Goal: Navigation & Orientation: Find specific page/section

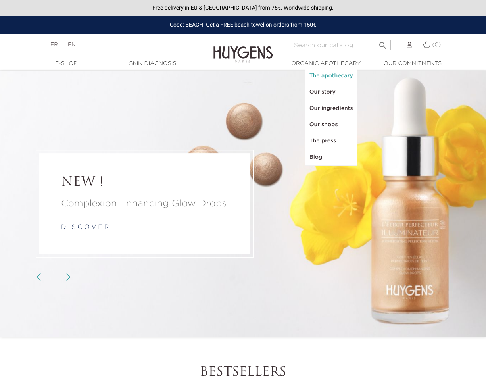
click at [329, 74] on link "The apothecary" at bounding box center [331, 76] width 52 height 16
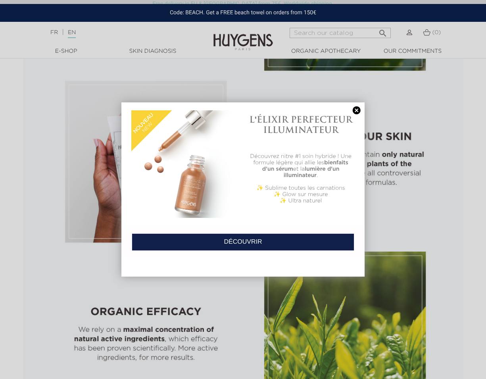
scroll to position [501, 0]
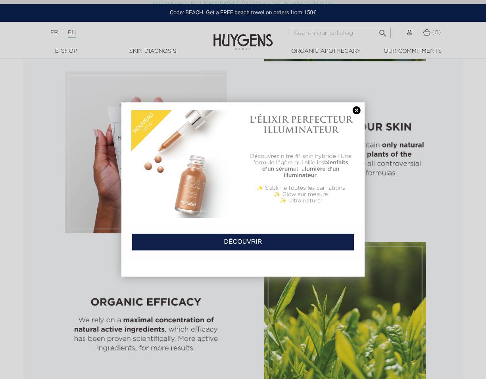
click at [356, 115] on link at bounding box center [356, 110] width 11 height 8
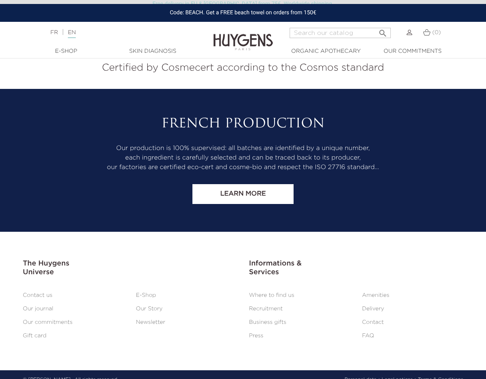
scroll to position [1763, 0]
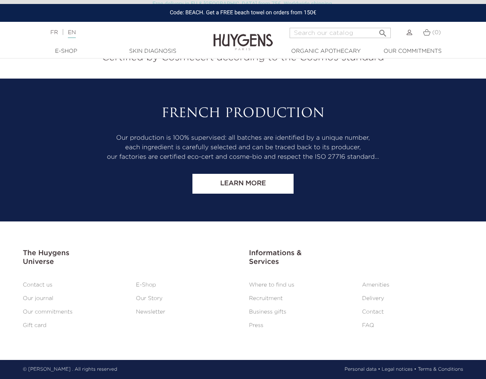
click at [44, 283] on link "Contact us" at bounding box center [38, 285] width 30 height 6
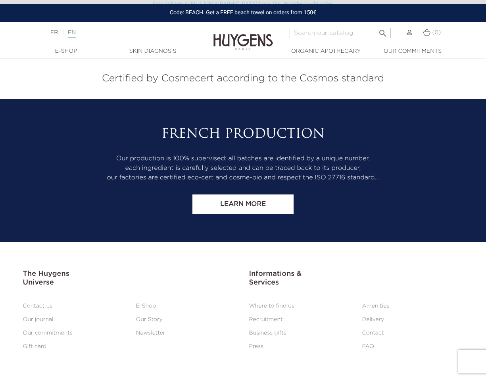
scroll to position [648, 0]
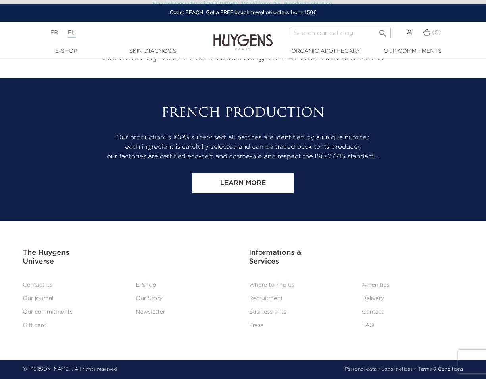
click at [251, 284] on link "Where to find us" at bounding box center [271, 285] width 45 height 6
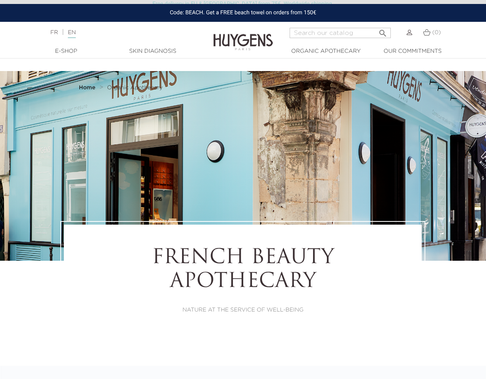
select select "FR"
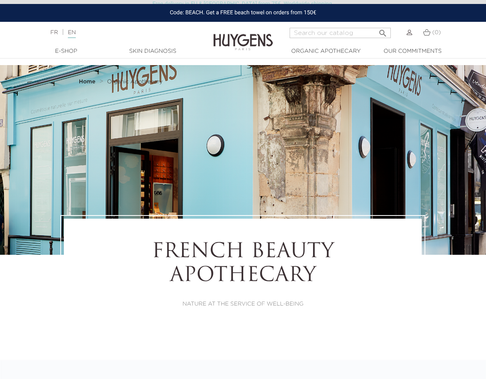
scroll to position [6, 0]
click at [157, 48] on link "Skin Diagnosis" at bounding box center [152, 51] width 79 height 8
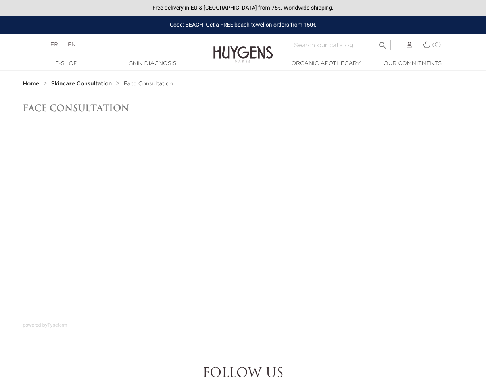
click at [377, 90] on nav "Home Skincare Consultation Face Consultation" at bounding box center [243, 83] width 486 height 25
click at [143, 63] on link "Skin Diagnosis" at bounding box center [152, 63] width 79 height 8
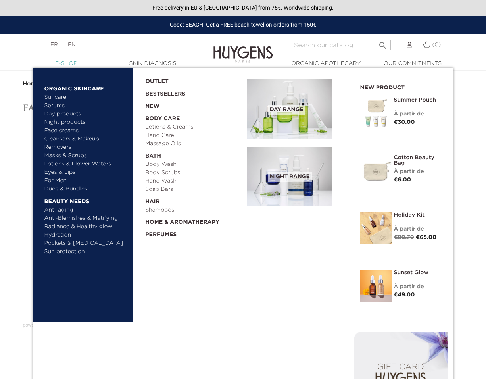
click at [57, 62] on link "  E-Shop" at bounding box center [66, 63] width 79 height 8
